Goal: Task Accomplishment & Management: Complete application form

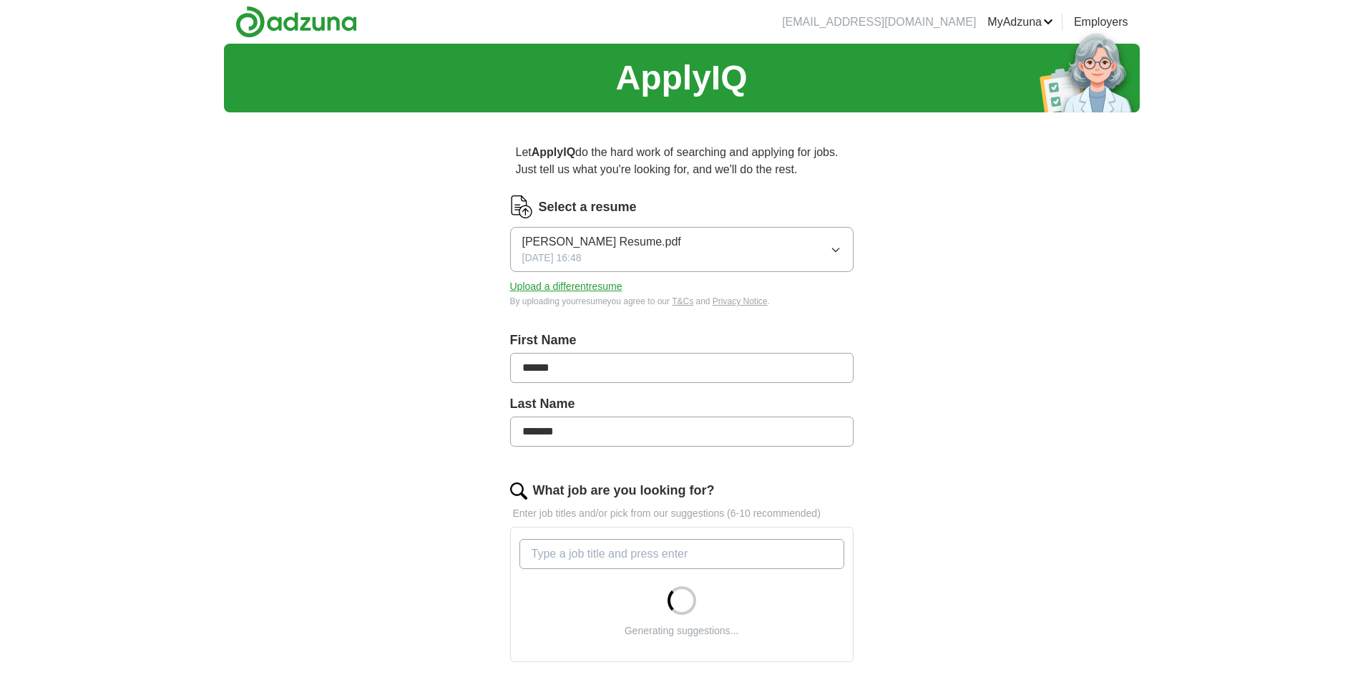
click at [834, 250] on icon "button" at bounding box center [835, 250] width 6 height 4
click at [364, 265] on div "ApplyIQ Let ApplyIQ do the hard work of searching and applying for jobs. Just t…" at bounding box center [682, 513] width 916 height 939
click at [539, 288] on button "Upload a different resume" at bounding box center [566, 286] width 112 height 15
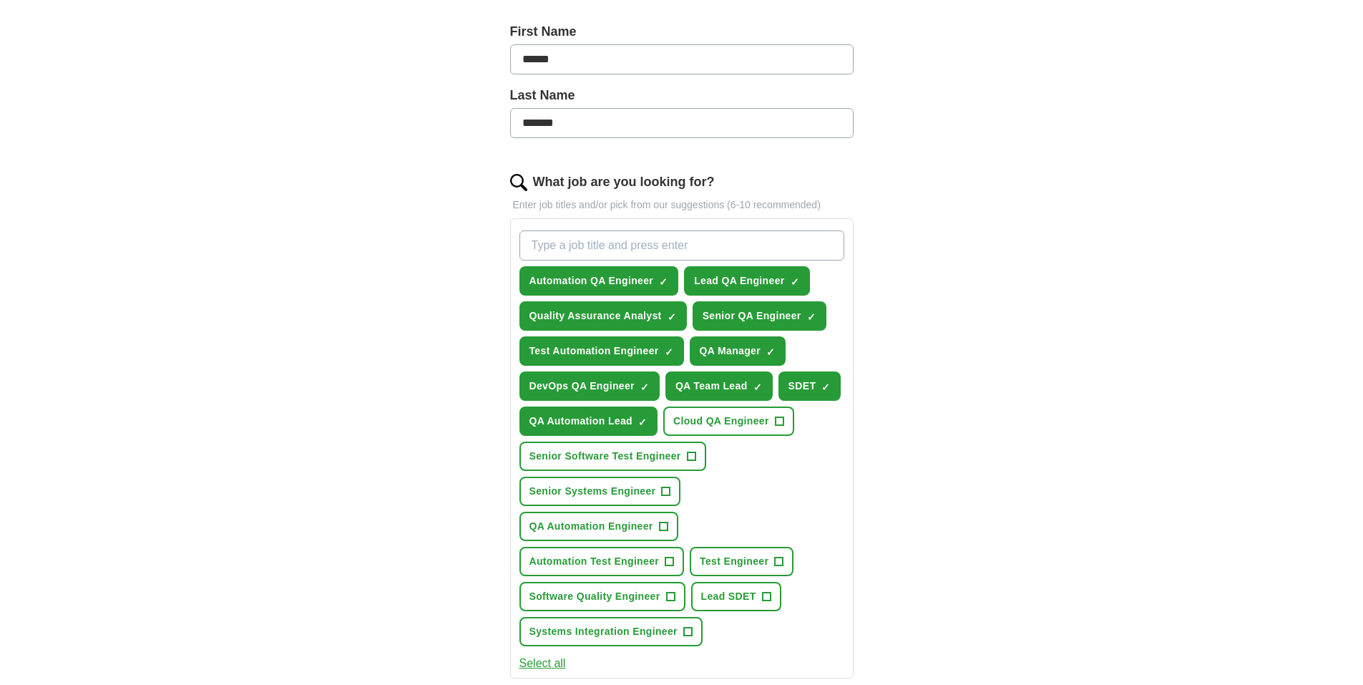
scroll to position [501, 0]
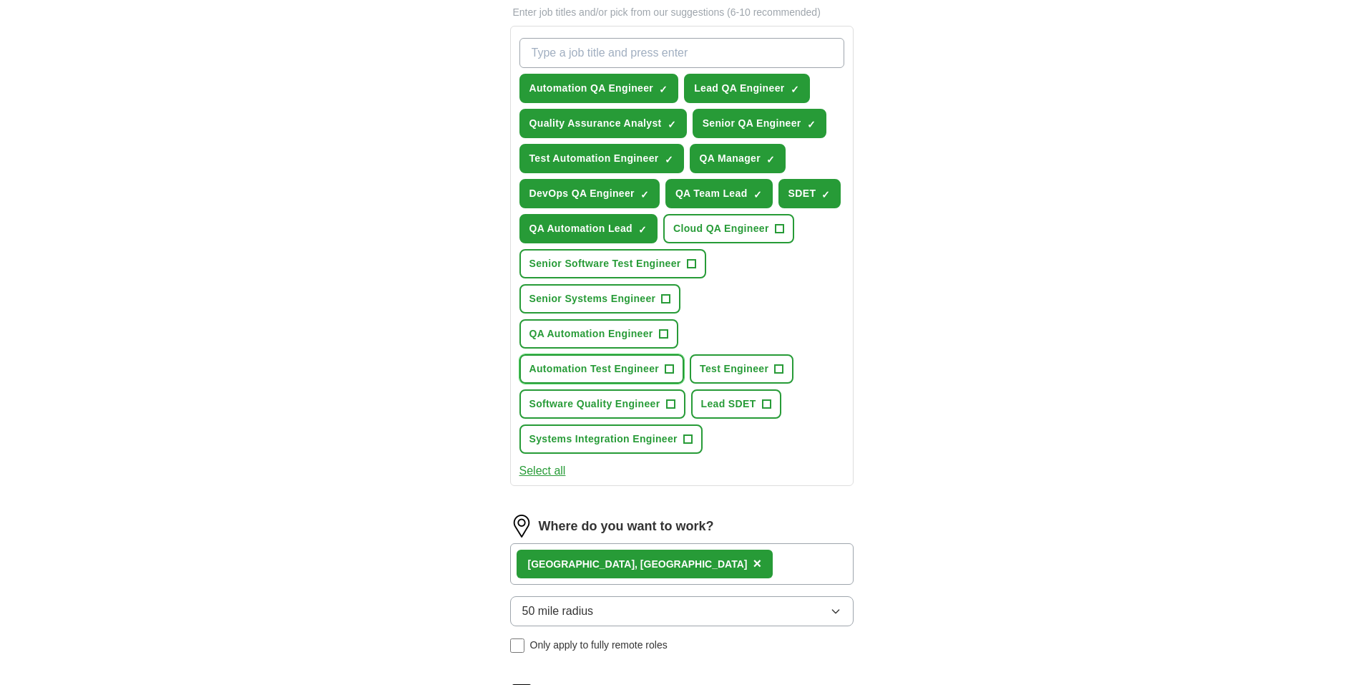
click at [661, 368] on button "Automation Test Engineer +" at bounding box center [601, 368] width 165 height 29
click at [660, 334] on span "+" at bounding box center [663, 333] width 9 height 11
click at [687, 262] on span "+" at bounding box center [691, 263] width 9 height 9
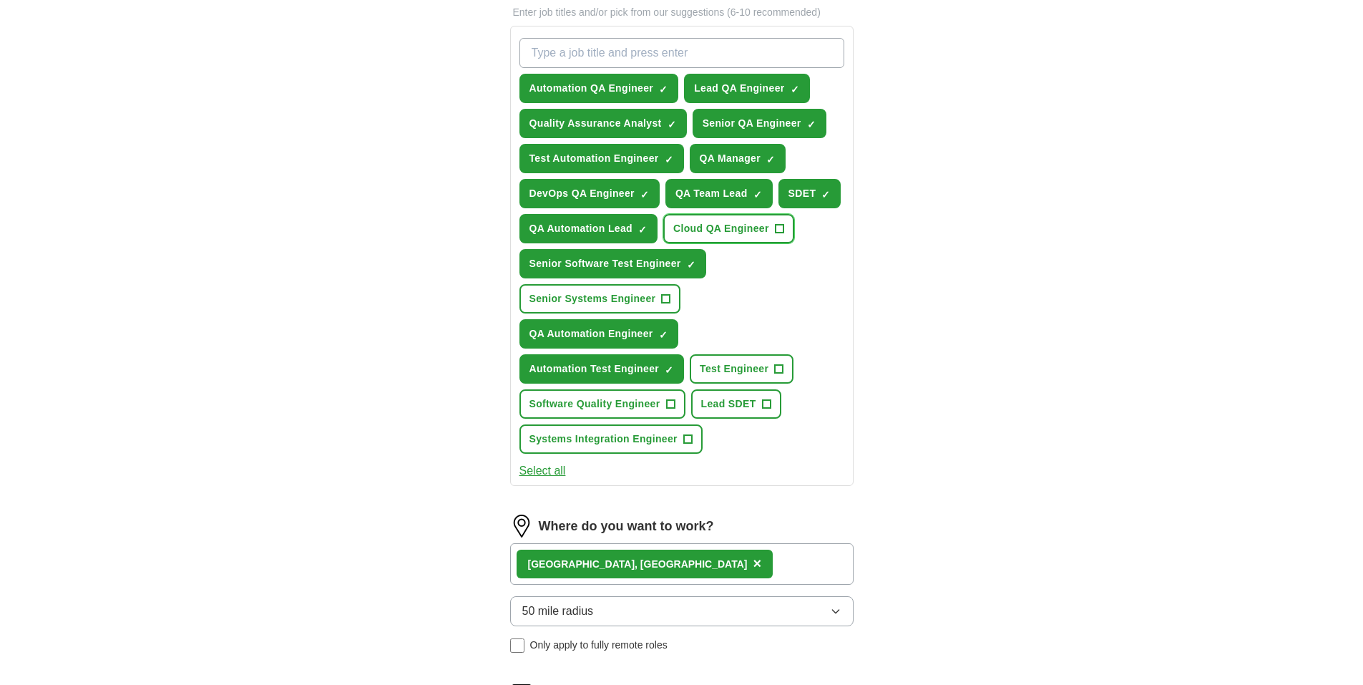
click at [783, 227] on span "+" at bounding box center [779, 228] width 9 height 11
click at [784, 370] on button "Test Engineer +" at bounding box center [742, 368] width 104 height 29
click at [769, 410] on span "+" at bounding box center [766, 403] width 9 height 11
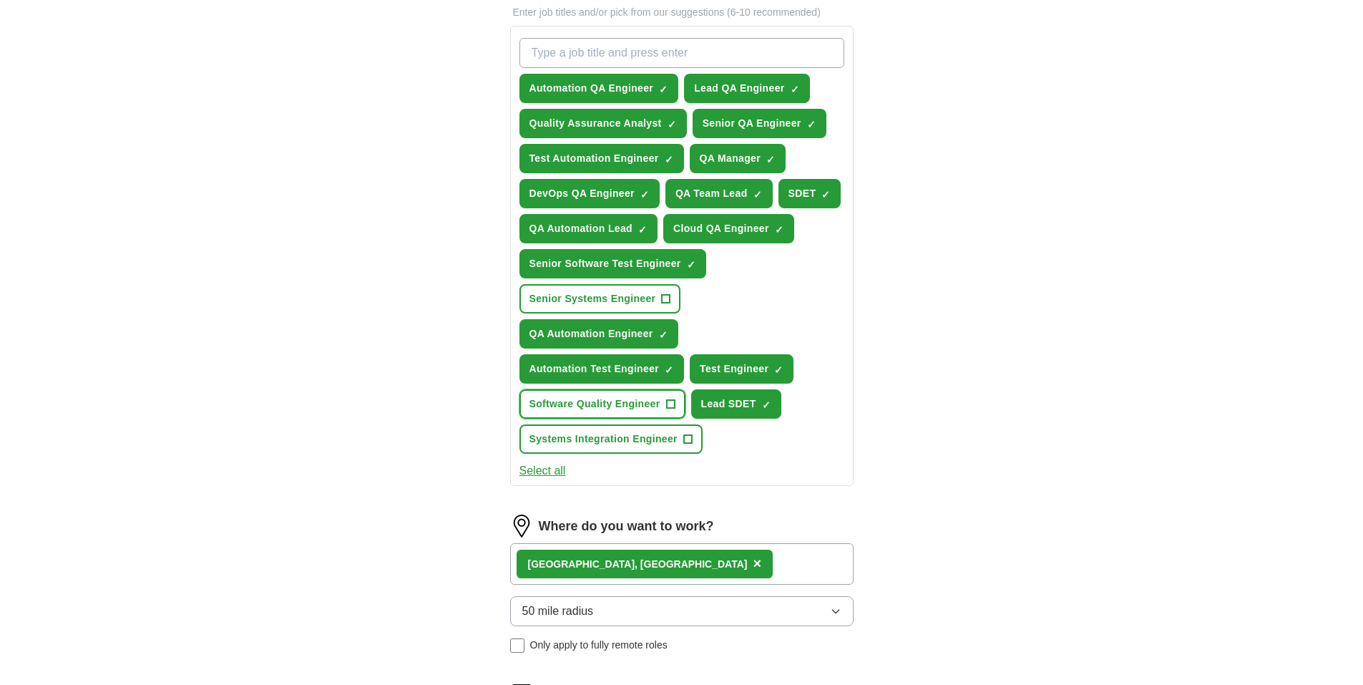
click at [669, 405] on span "+" at bounding box center [670, 403] width 9 height 11
click at [690, 439] on span "+" at bounding box center [687, 439] width 9 height 11
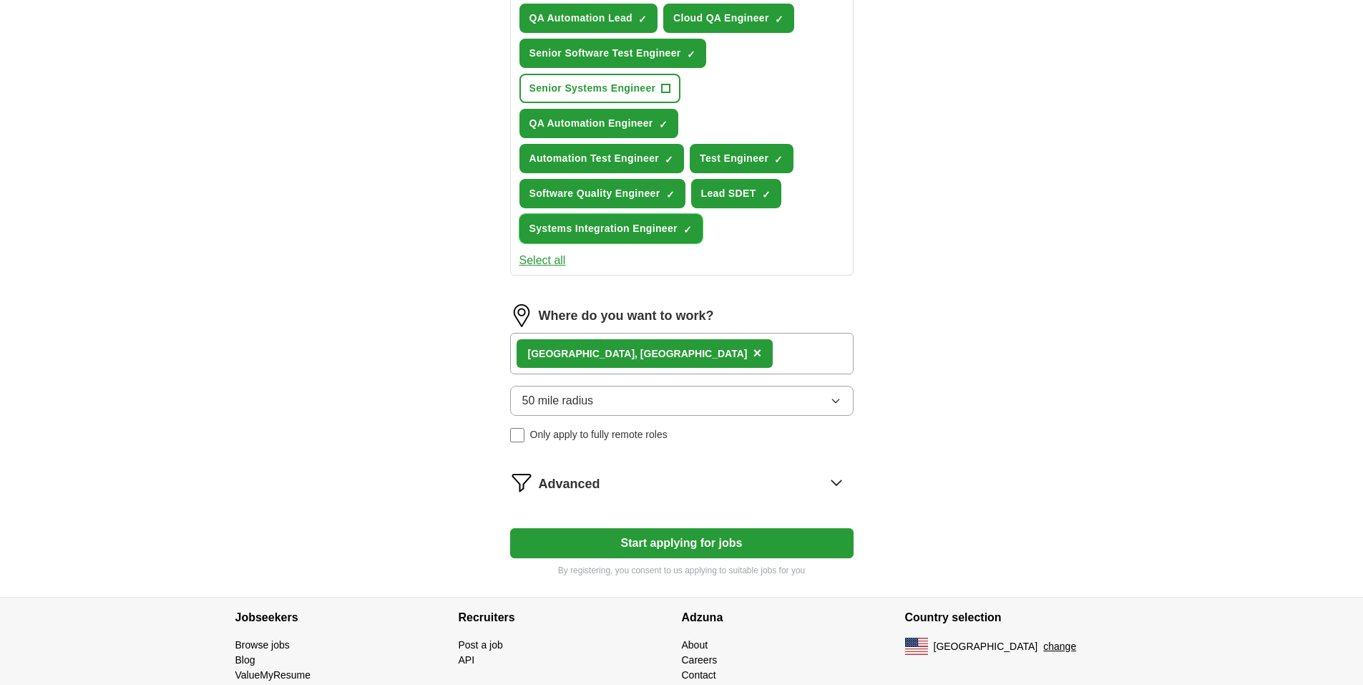
scroll to position [715, 0]
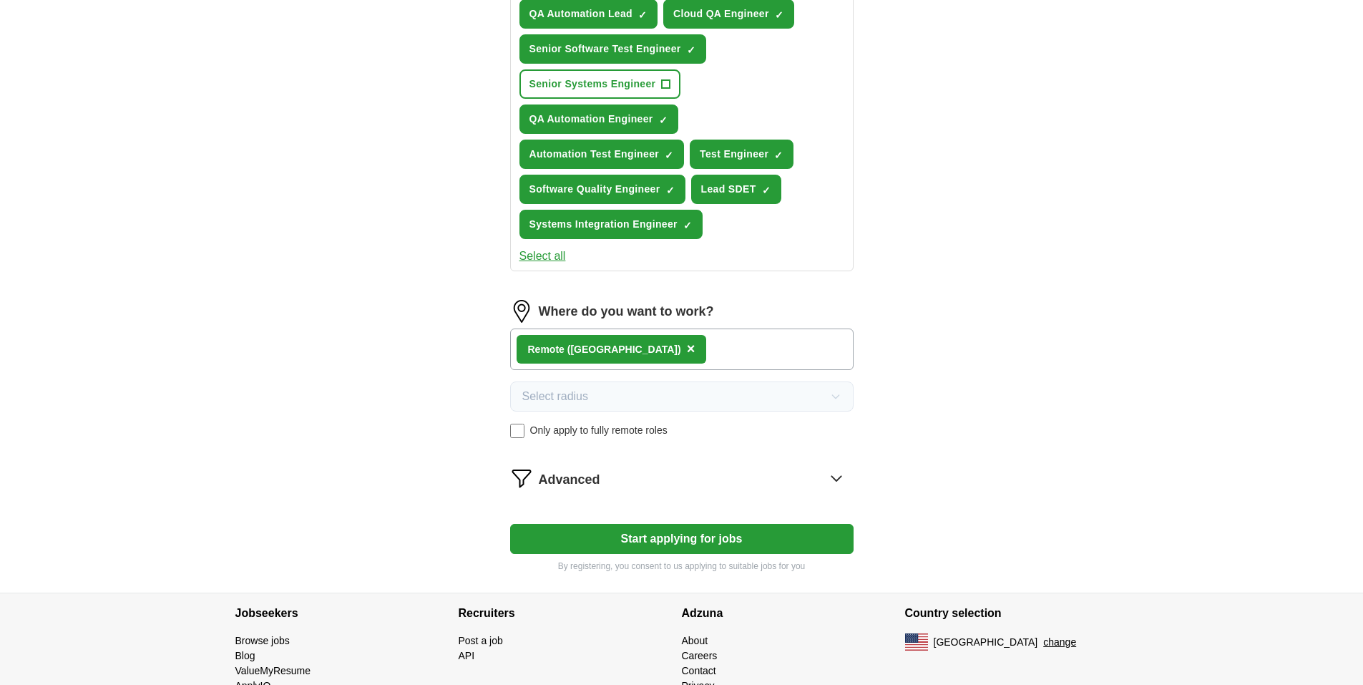
click at [836, 482] on icon at bounding box center [836, 477] width 23 height 23
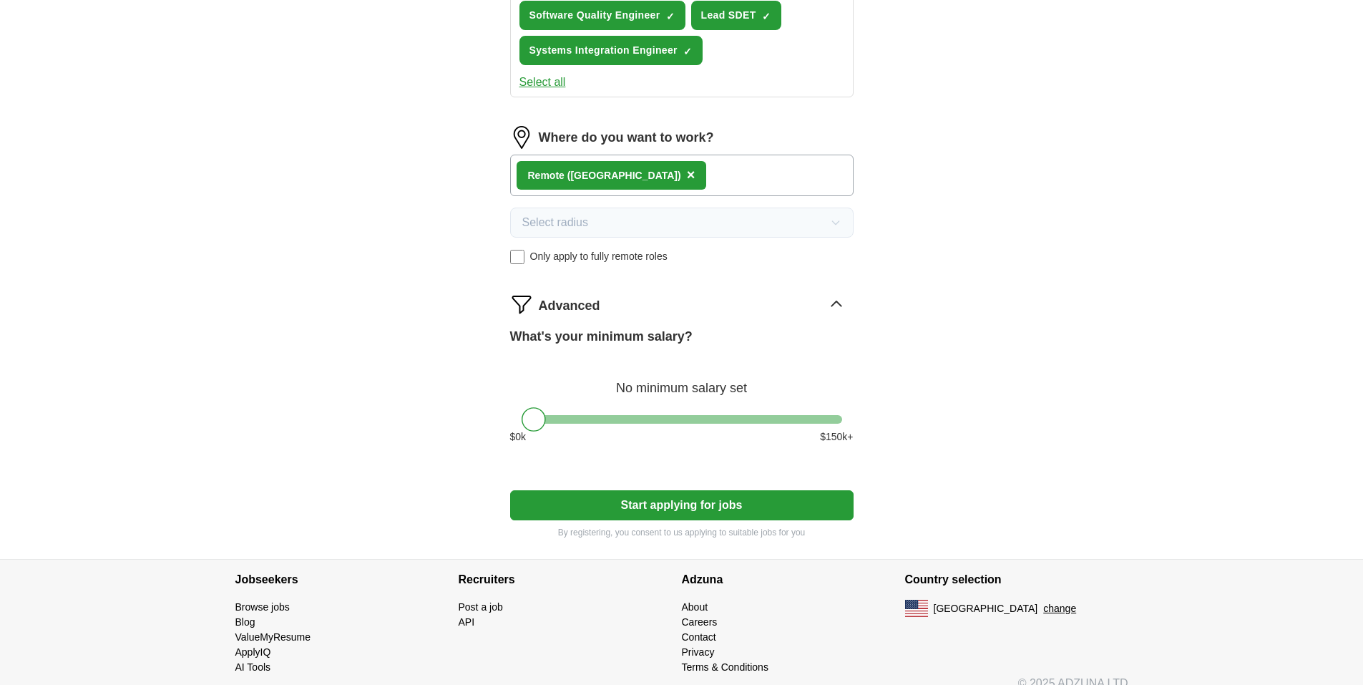
scroll to position [908, 0]
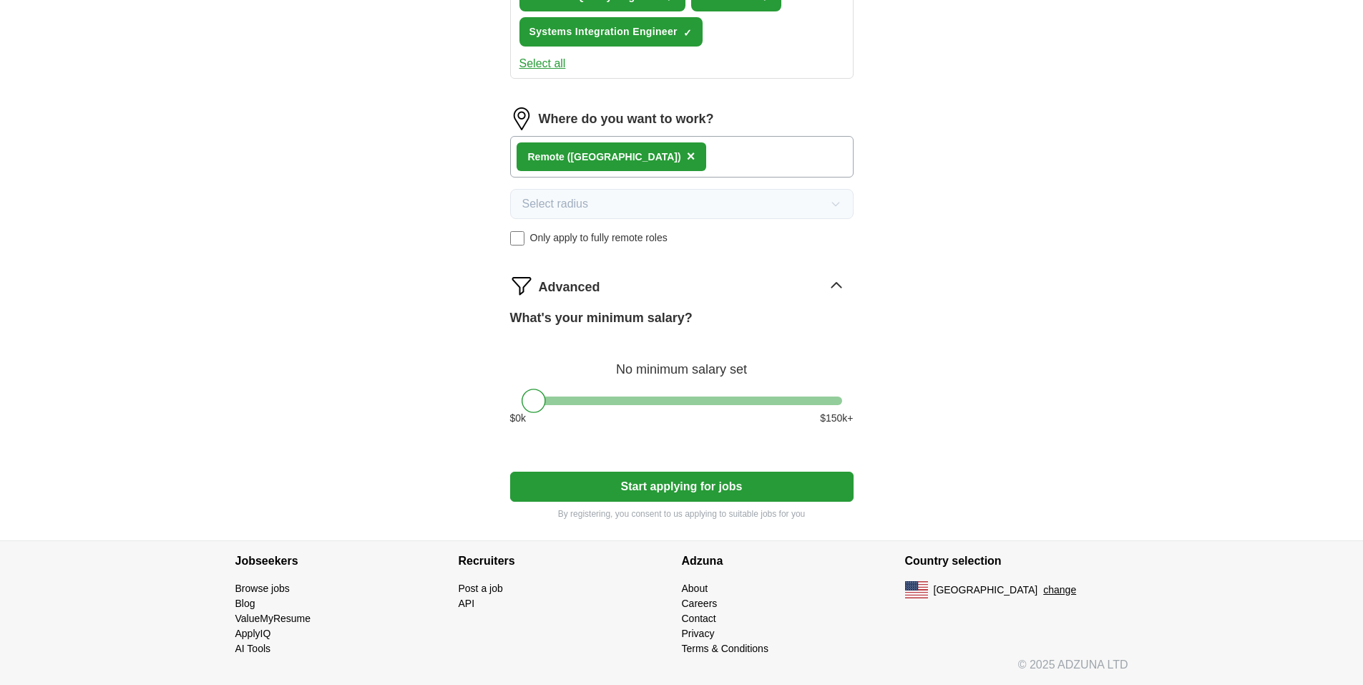
click at [666, 490] on button "Start applying for jobs" at bounding box center [681, 486] width 343 height 30
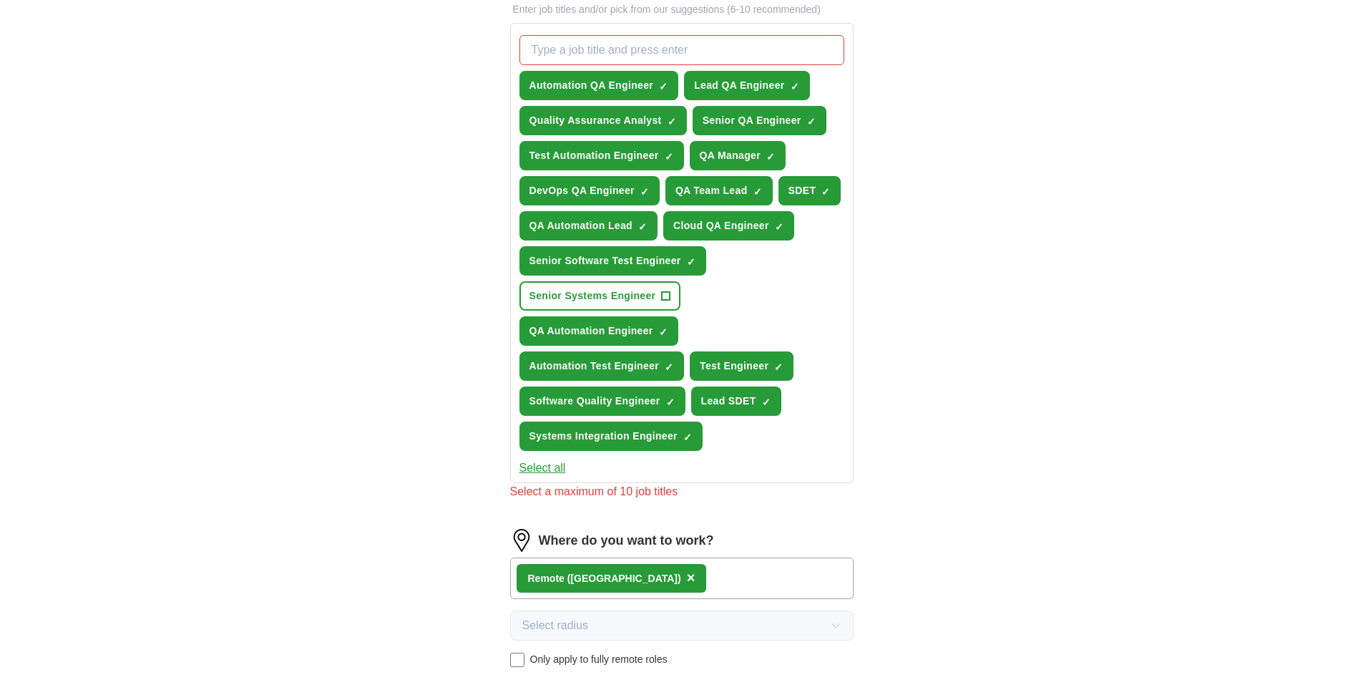
scroll to position [479, 0]
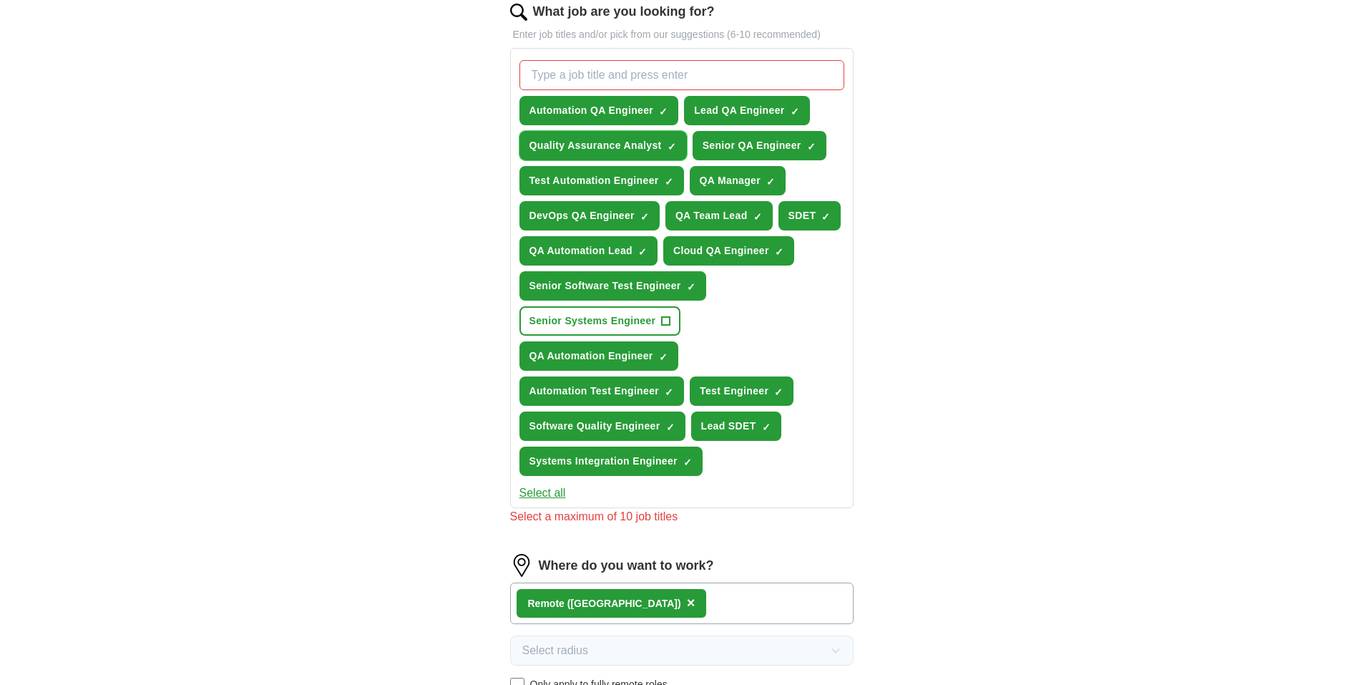
click at [0, 0] on span "×" at bounding box center [0, 0] width 0 height 0
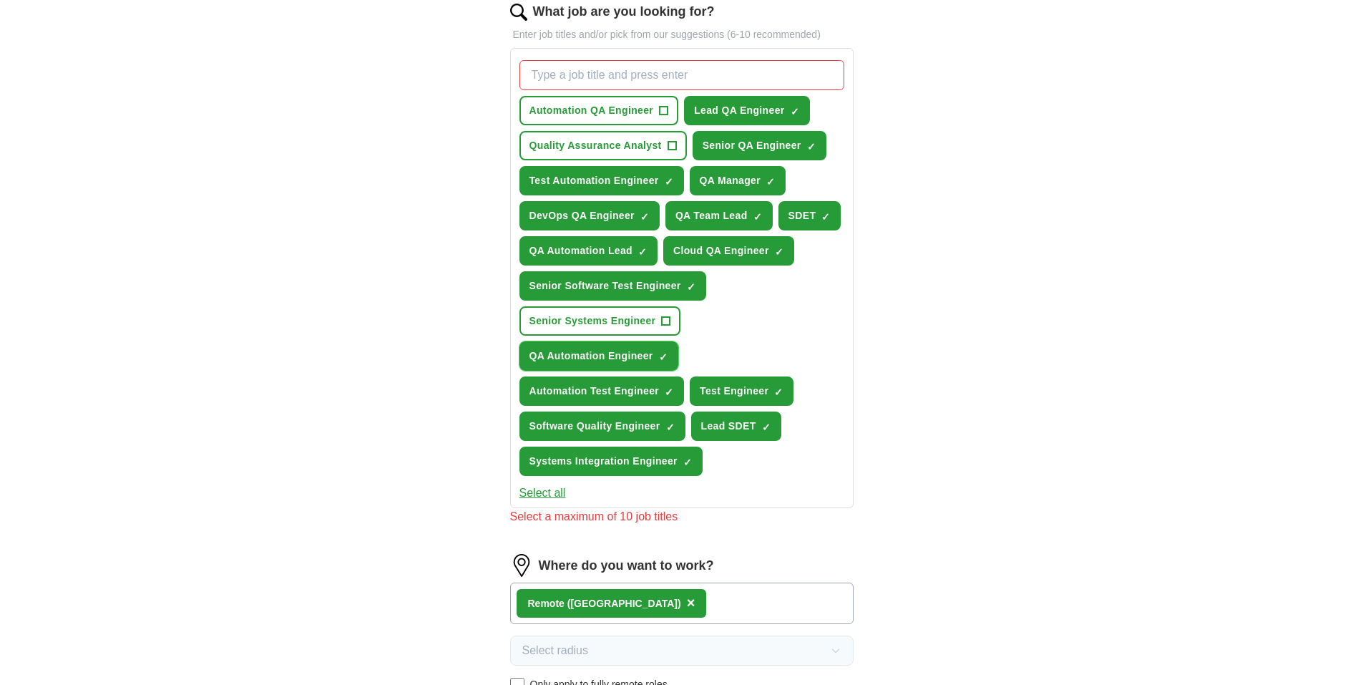
click at [0, 0] on span "×" at bounding box center [0, 0] width 0 height 0
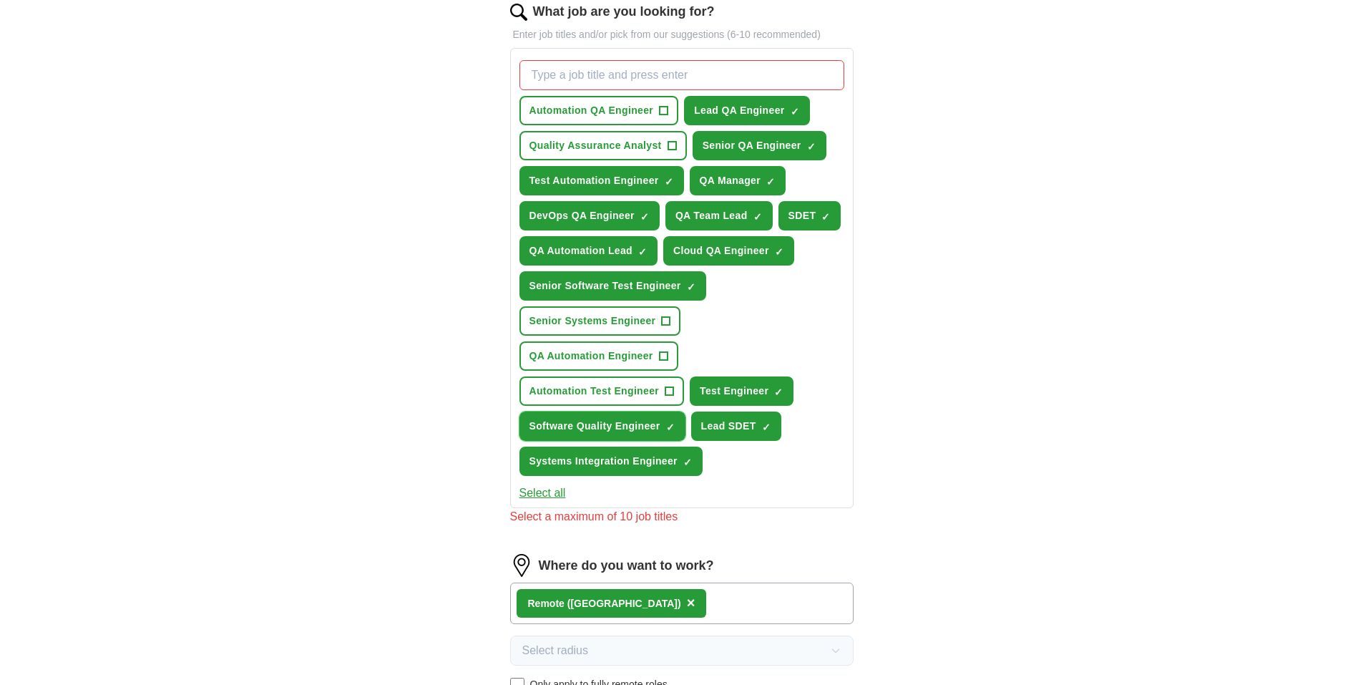
click at [0, 0] on span "×" at bounding box center [0, 0] width 0 height 0
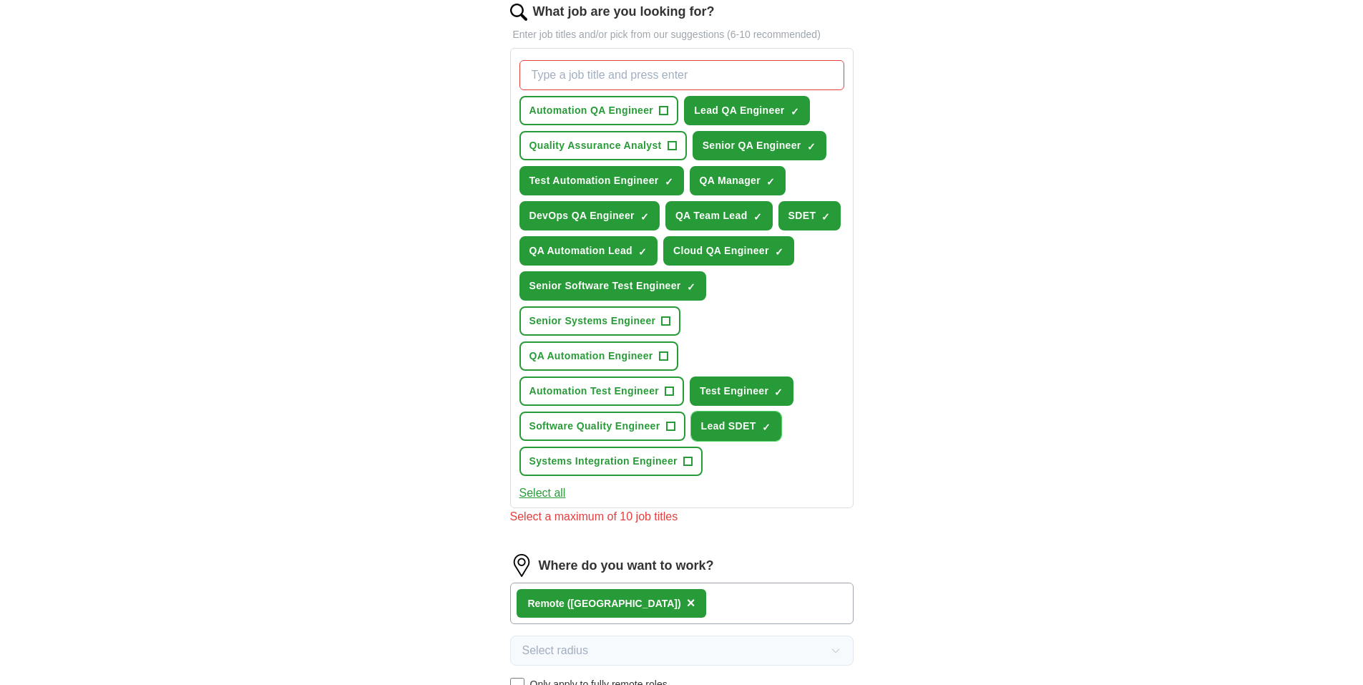
click at [0, 0] on span "×" at bounding box center [0, 0] width 0 height 0
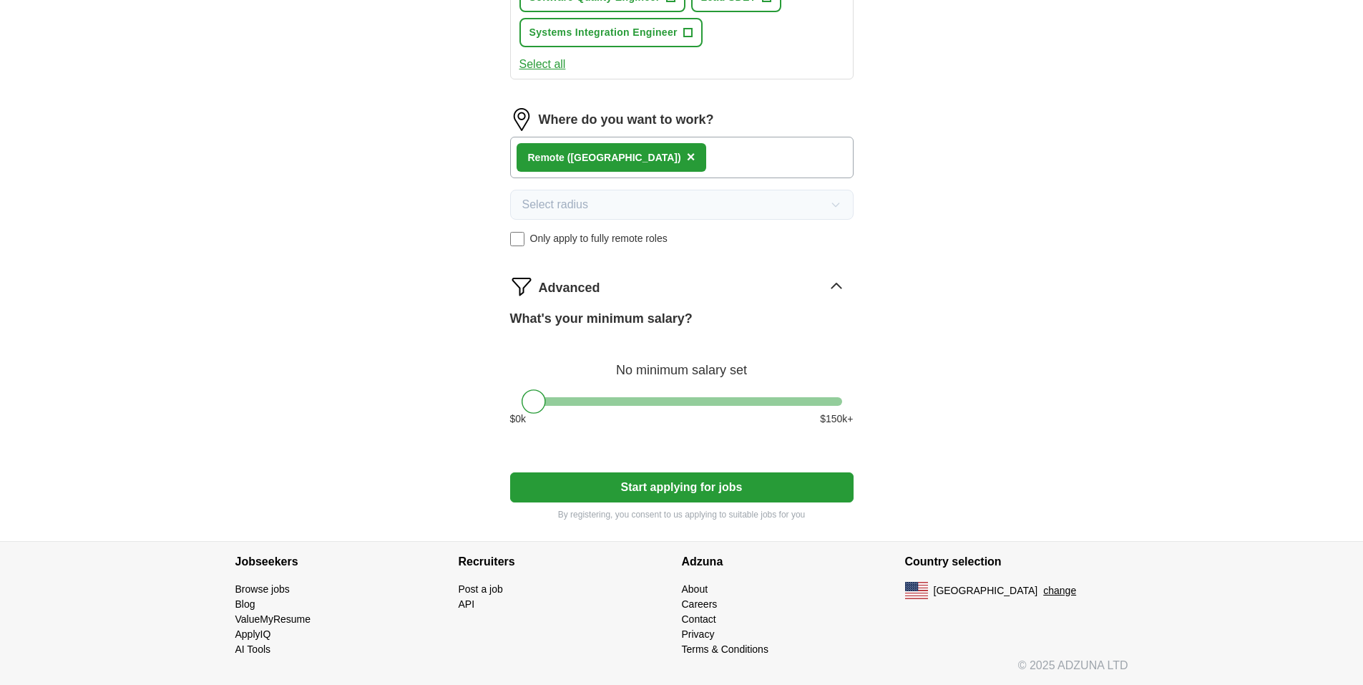
scroll to position [908, 0]
click at [655, 481] on button "Start applying for jobs" at bounding box center [681, 486] width 343 height 30
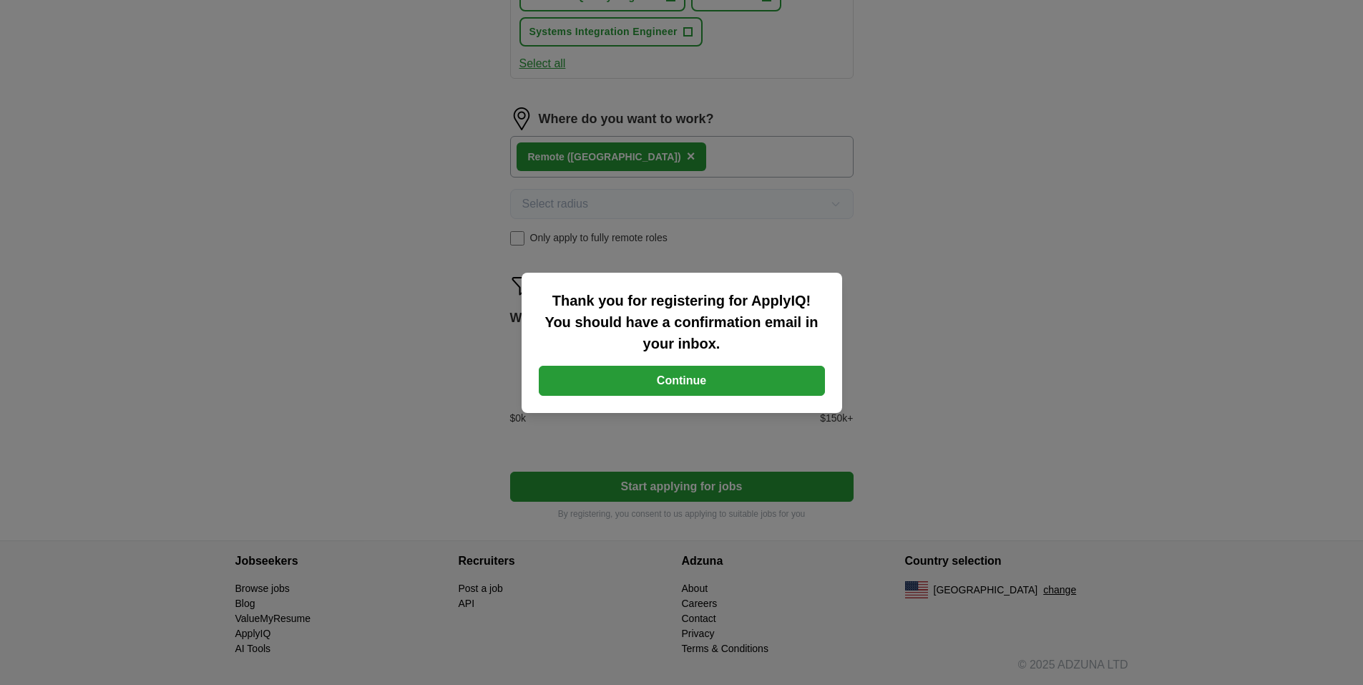
click at [718, 373] on button "Continue" at bounding box center [682, 381] width 286 height 30
